Goal: Find specific page/section: Find specific page/section

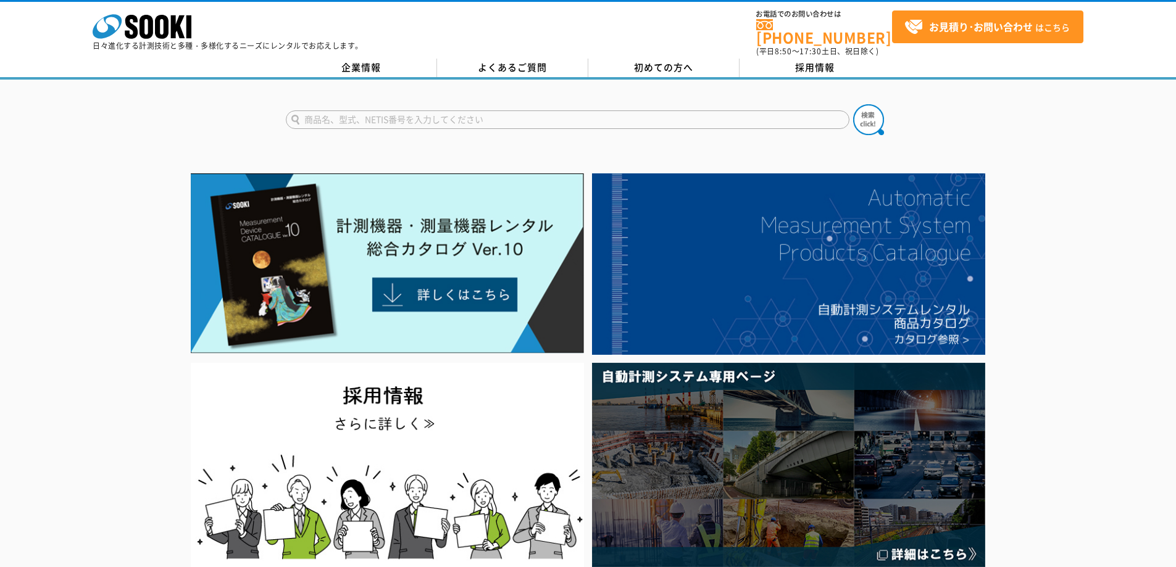
click at [498, 110] on input "text" at bounding box center [567, 119] width 563 height 19
type input "カメラ"
click at [853, 104] on button at bounding box center [868, 119] width 31 height 31
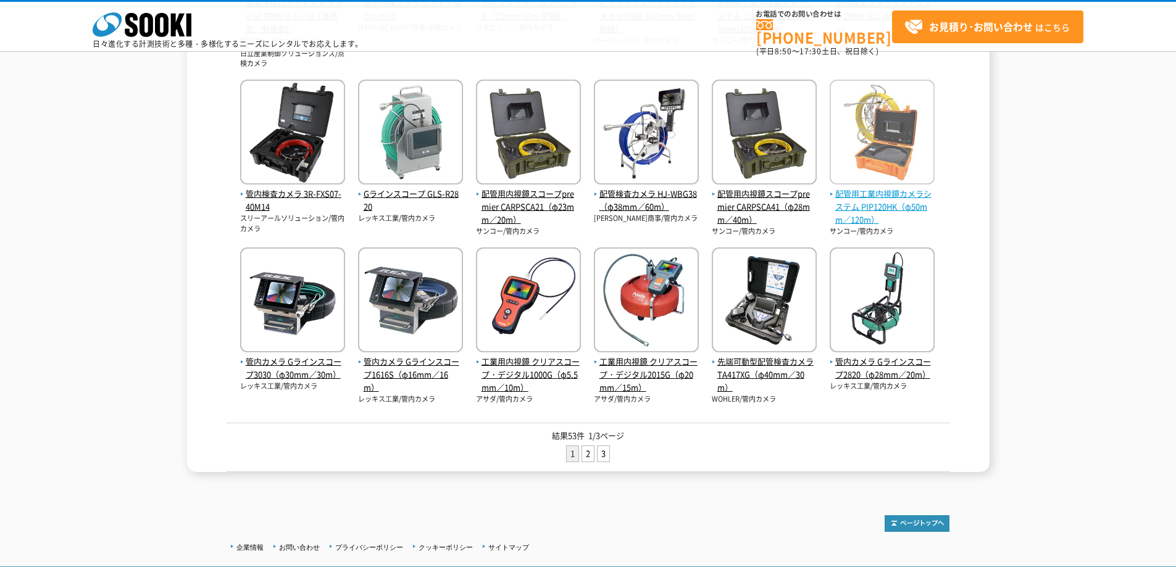
scroll to position [437, 0]
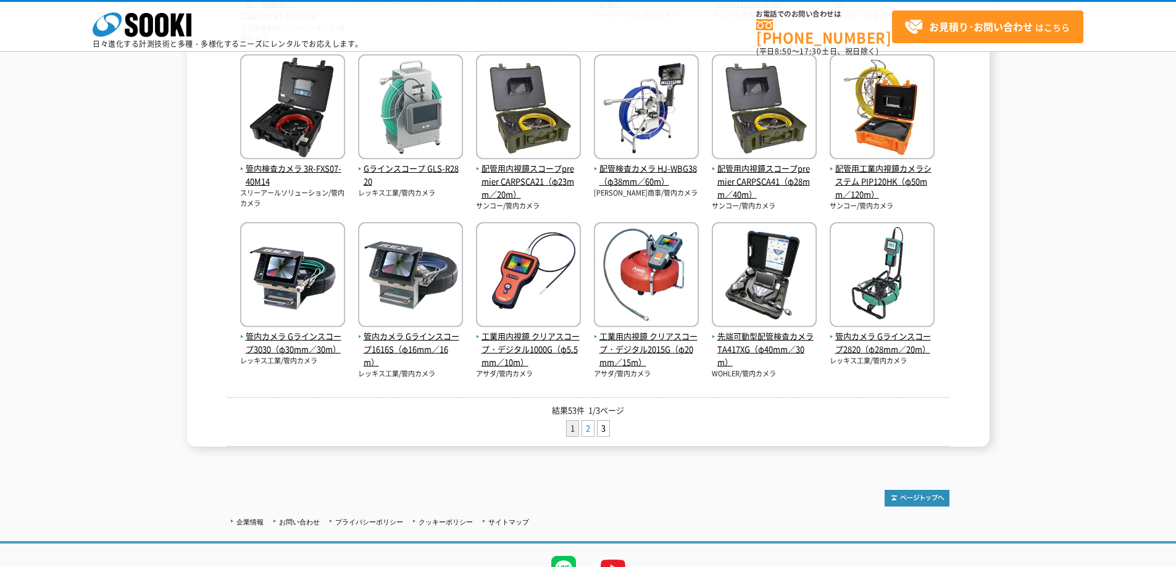
click at [586, 429] on link "2" at bounding box center [588, 428] width 12 height 15
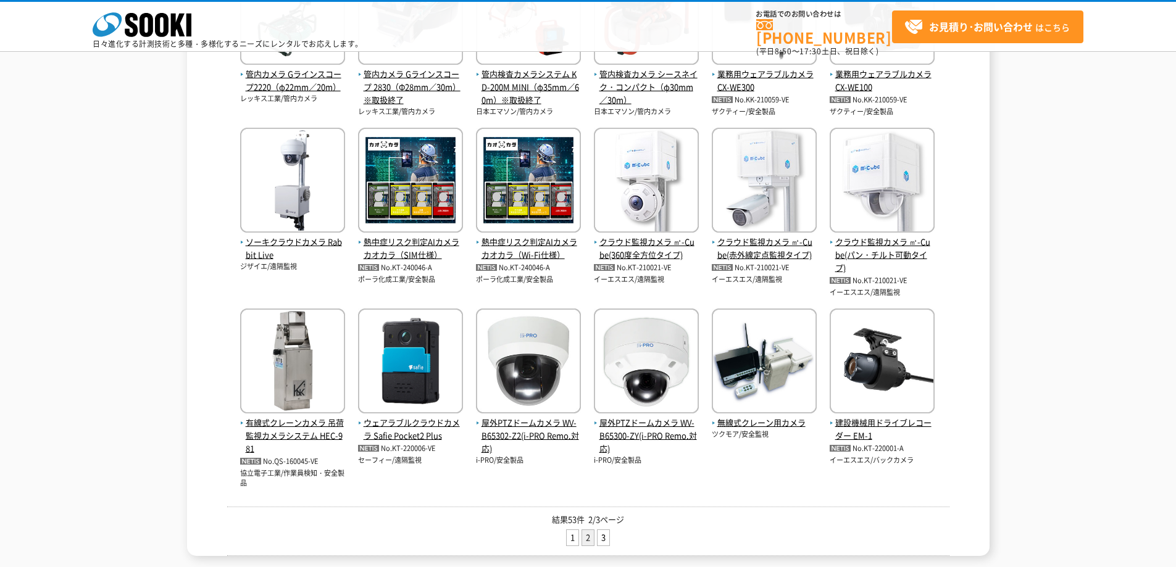
scroll to position [512, 0]
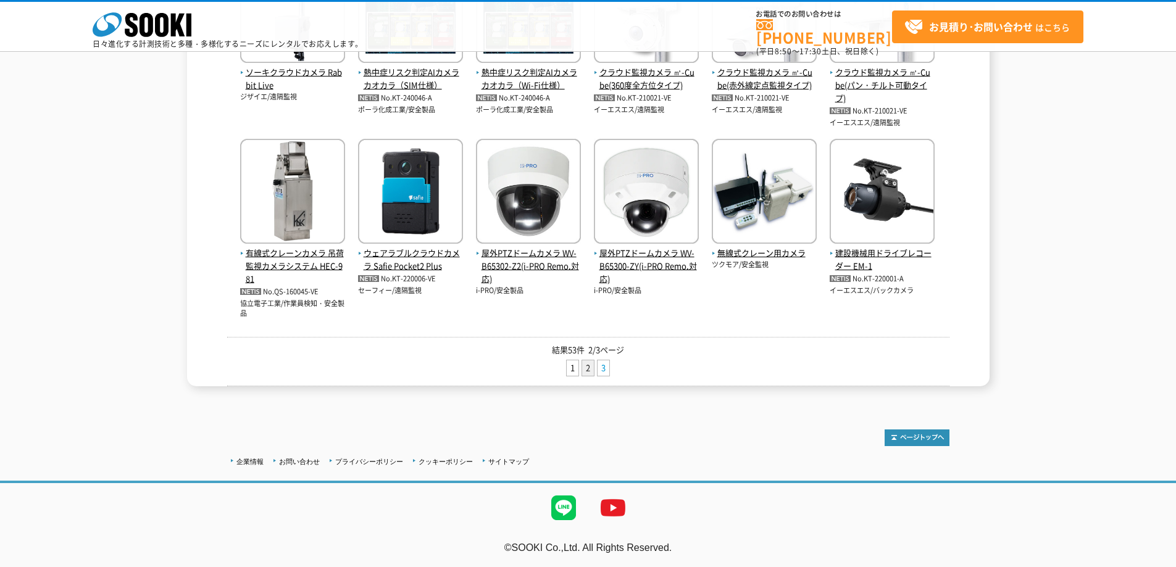
click at [607, 370] on link "3" at bounding box center [603, 367] width 12 height 15
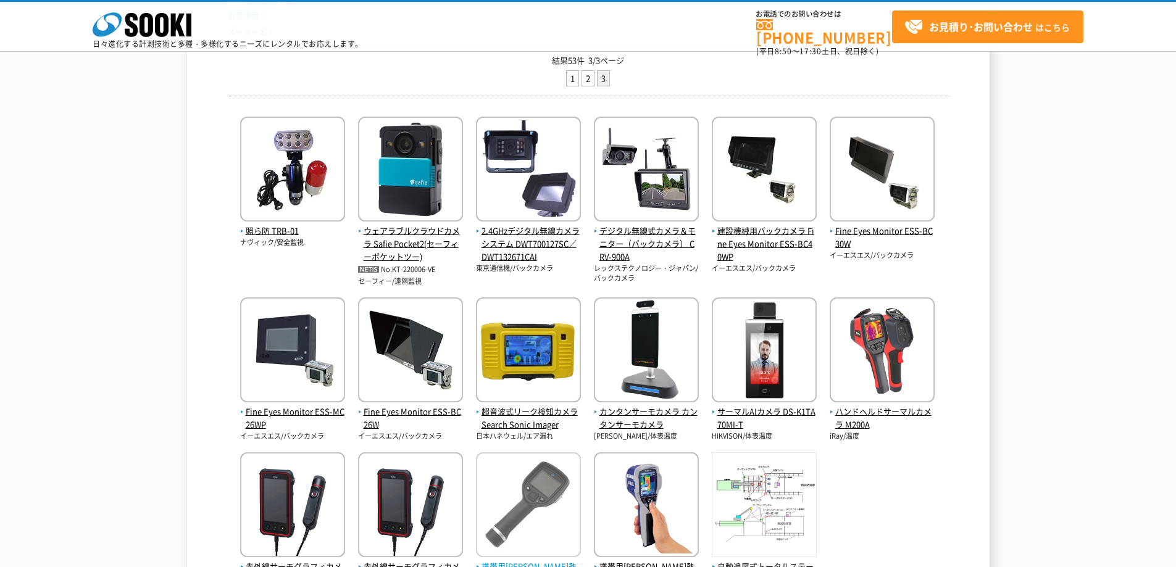
scroll to position [123, 0]
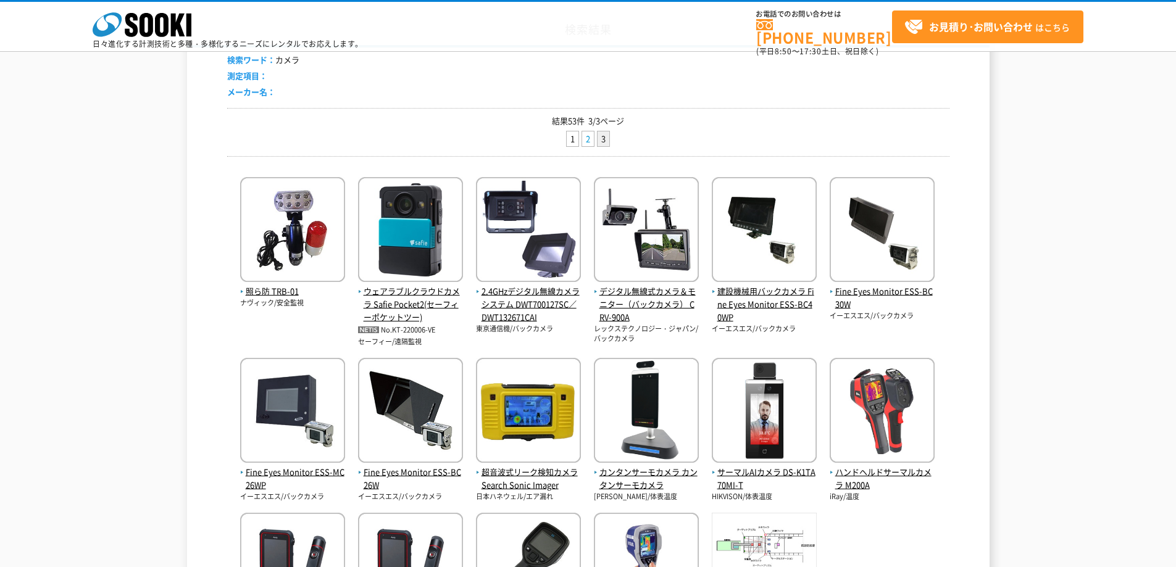
click at [586, 144] on link "2" at bounding box center [588, 138] width 12 height 15
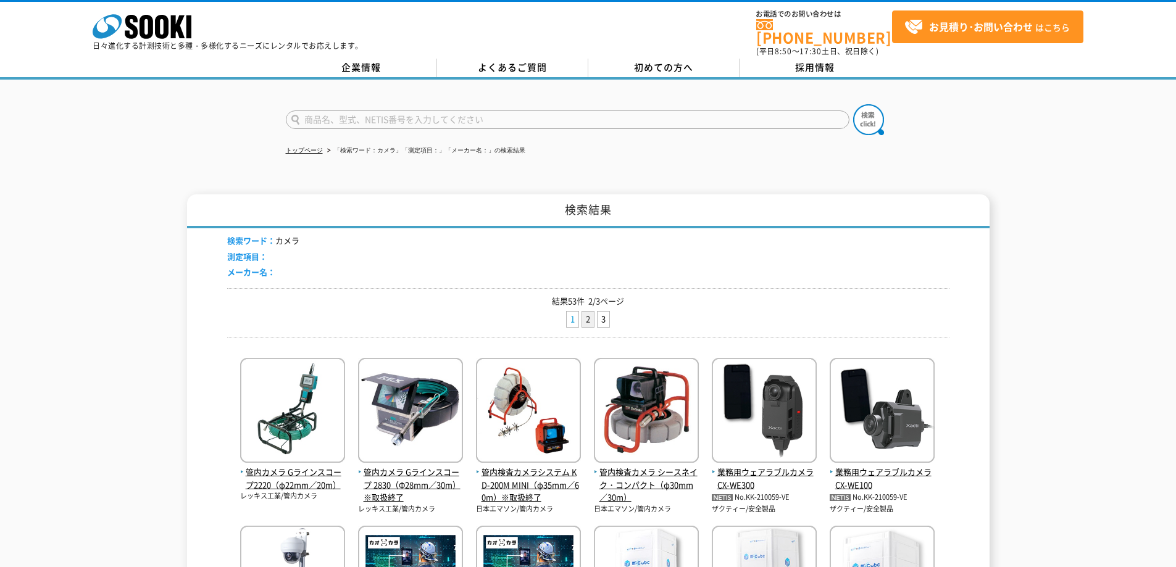
click at [574, 312] on link "1" at bounding box center [572, 319] width 12 height 15
click at [139, 21] on icon at bounding box center [146, 27] width 14 height 24
